Goal: Task Accomplishment & Management: Manage account settings

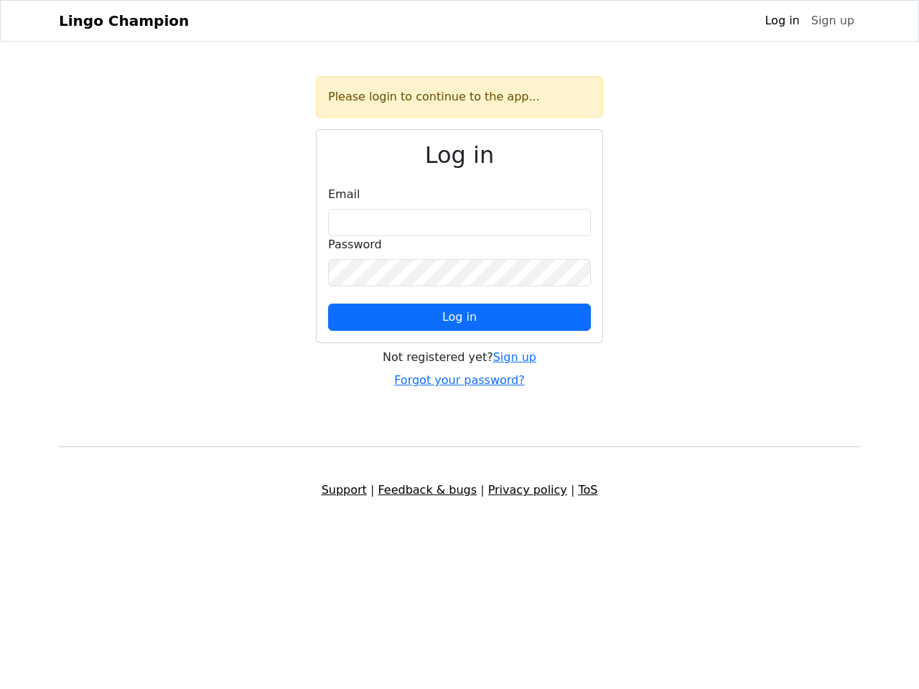
click at [460, 317] on span "Log in" at bounding box center [459, 317] width 34 height 14
